Goal: Register for event/course

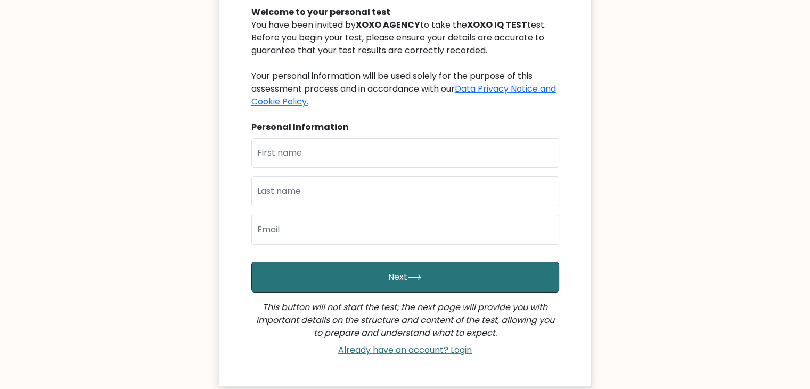
scroll to position [103, 0]
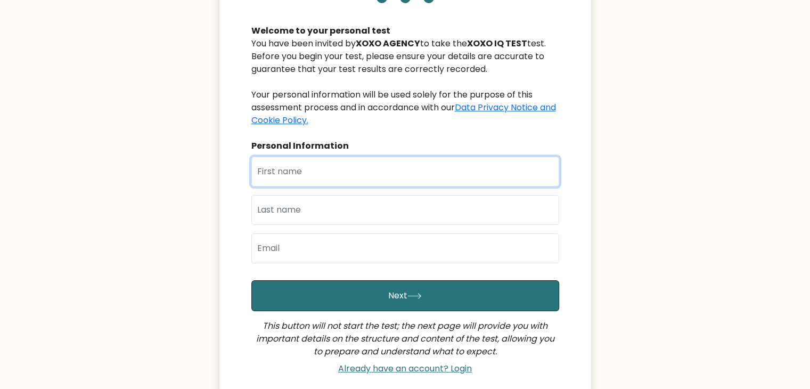
click at [316, 162] on input "text" at bounding box center [405, 172] width 308 height 30
type input "[PERSON_NAME]"
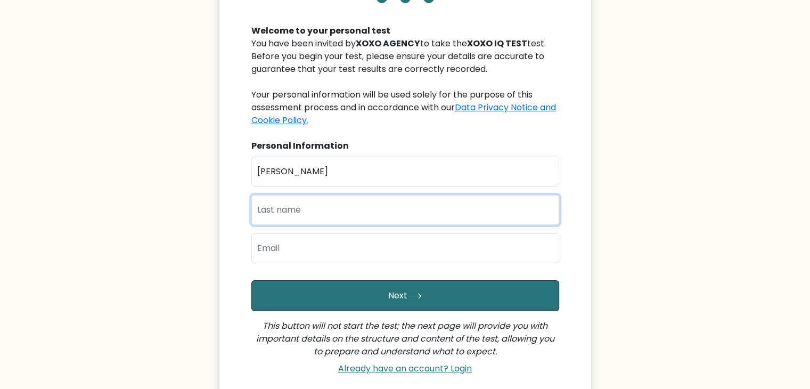
click at [319, 210] on input "text" at bounding box center [405, 210] width 308 height 30
type input "[PERSON_NAME]"
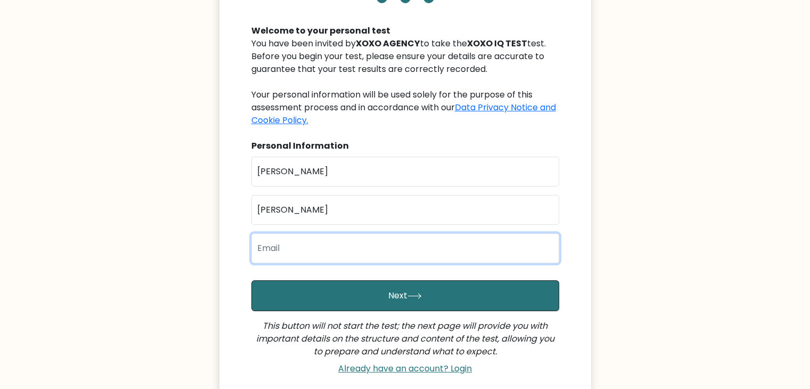
click at [298, 252] on input "email" at bounding box center [405, 248] width 308 height 30
type input "[EMAIL_ADDRESS][DOMAIN_NAME]"
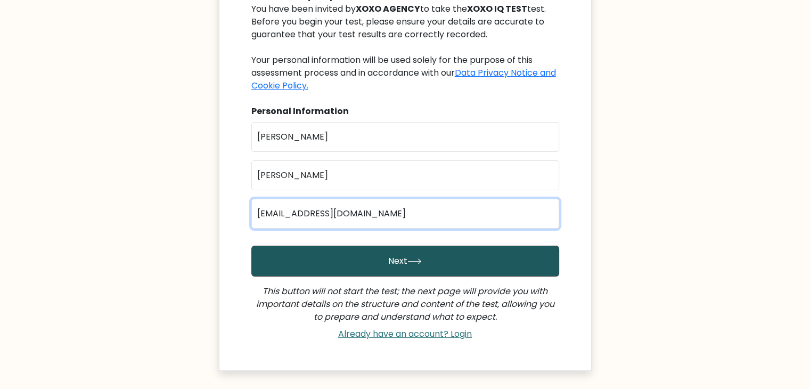
scroll to position [209, 0]
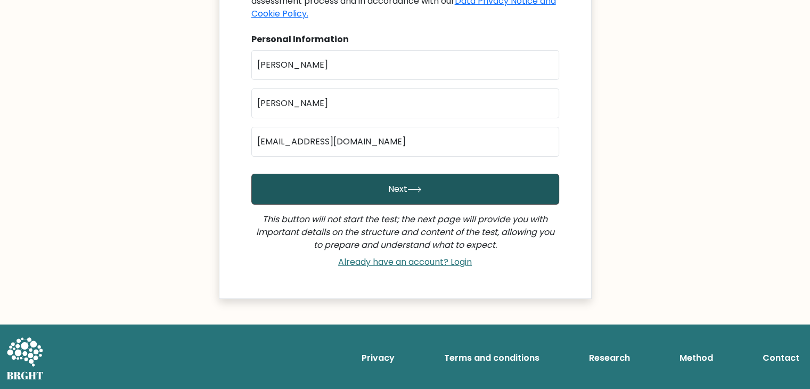
click at [386, 199] on button "Next" at bounding box center [405, 189] width 308 height 31
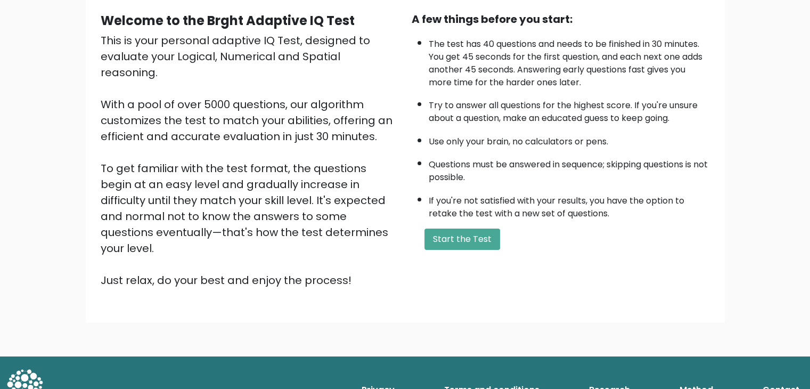
scroll to position [99, 0]
click at [462, 230] on button "Start the Test" at bounding box center [463, 238] width 76 height 21
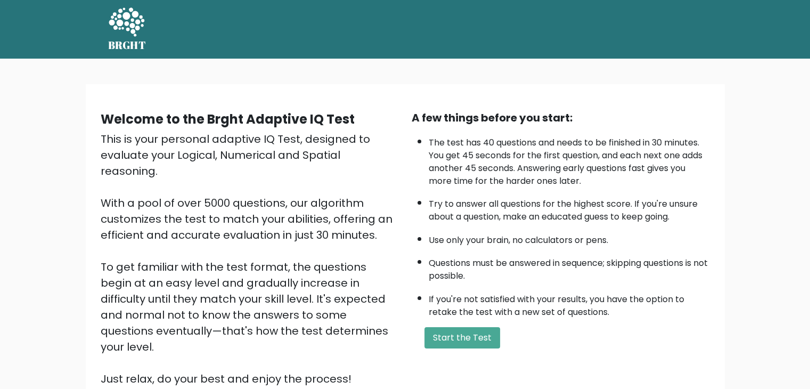
scroll to position [99, 0]
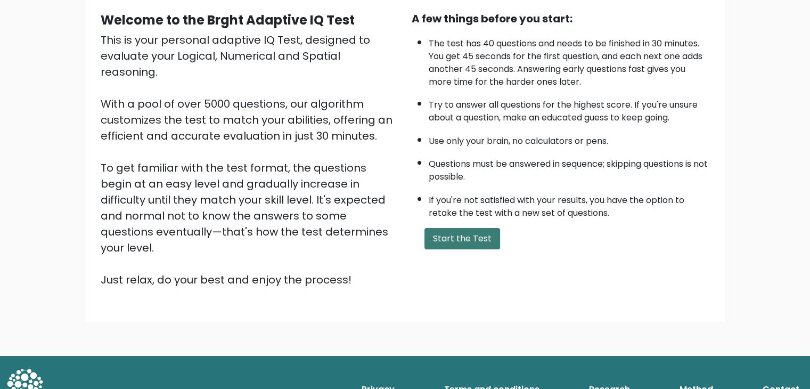
click at [492, 238] on button "Start the Test" at bounding box center [463, 238] width 76 height 21
click at [438, 228] on button "Start the Test" at bounding box center [463, 238] width 76 height 21
